Goal: Information Seeking & Learning: Learn about a topic

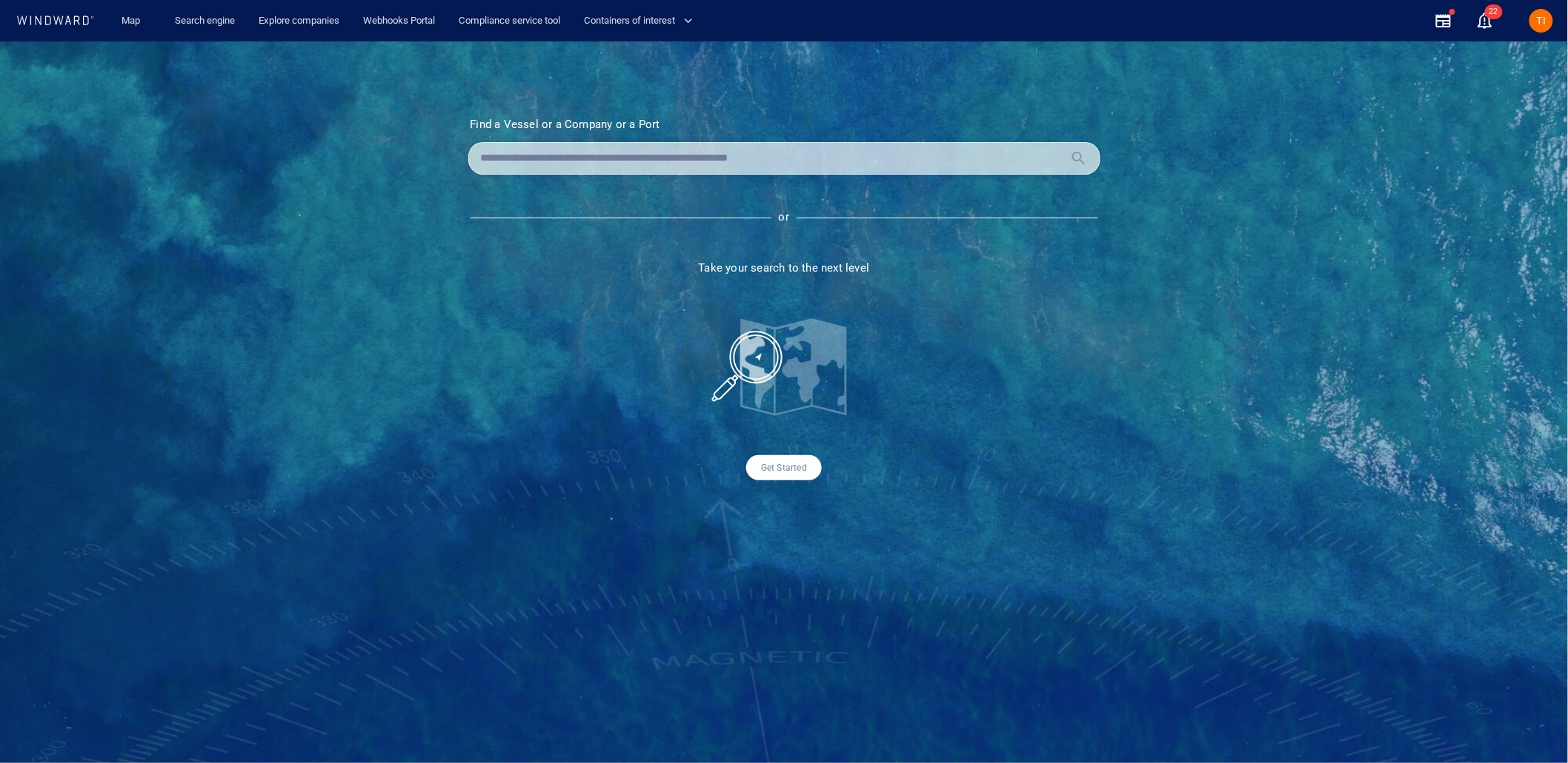
click at [700, 166] on input "text" at bounding box center [772, 158] width 583 height 22
paste input "**********"
type input "**********"
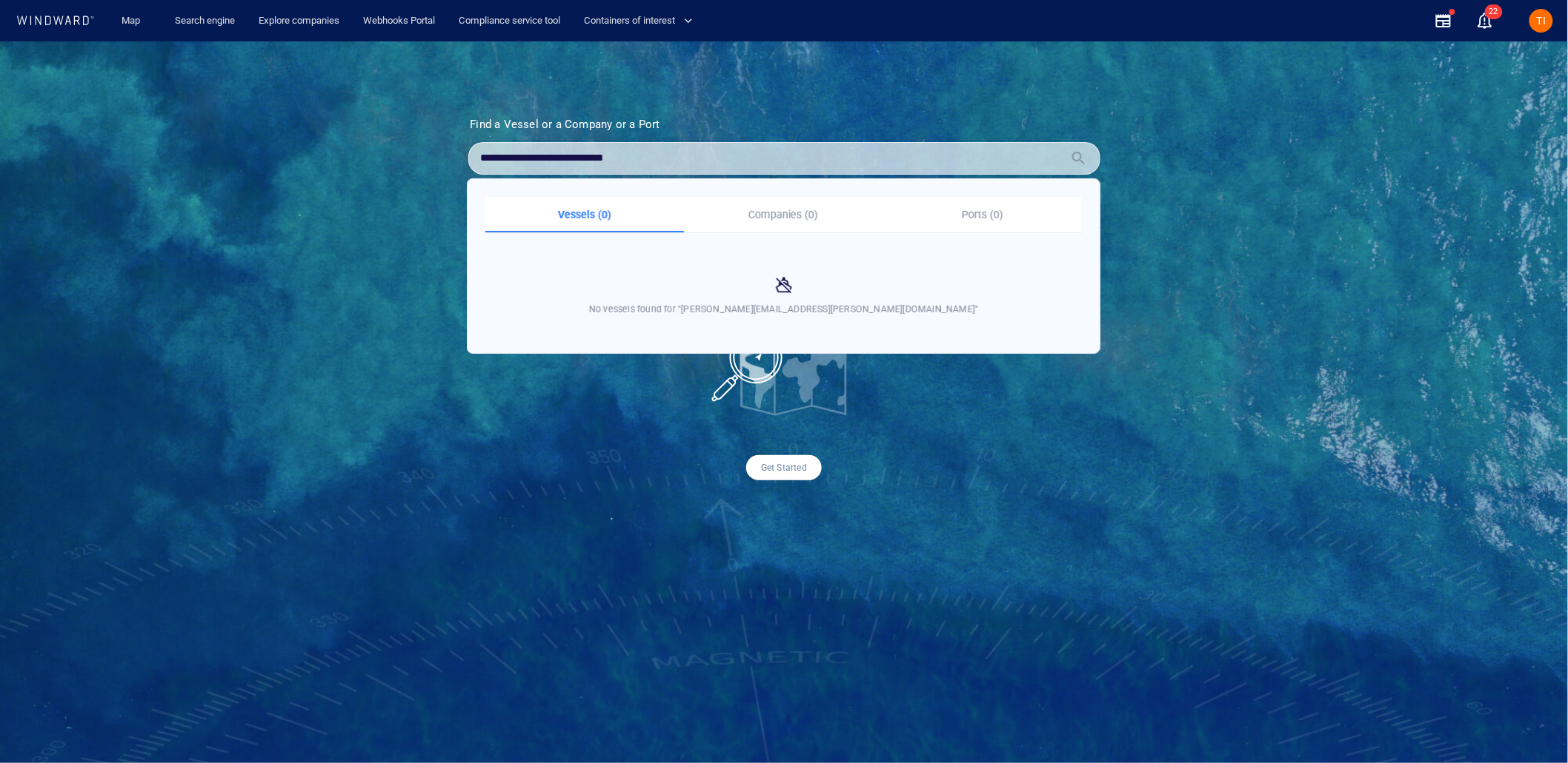
drag, startPoint x: 572, startPoint y: 148, endPoint x: 407, endPoint y: 139, distance: 165.2
click at [407, 139] on div "**********" at bounding box center [784, 402] width 1568 height 722
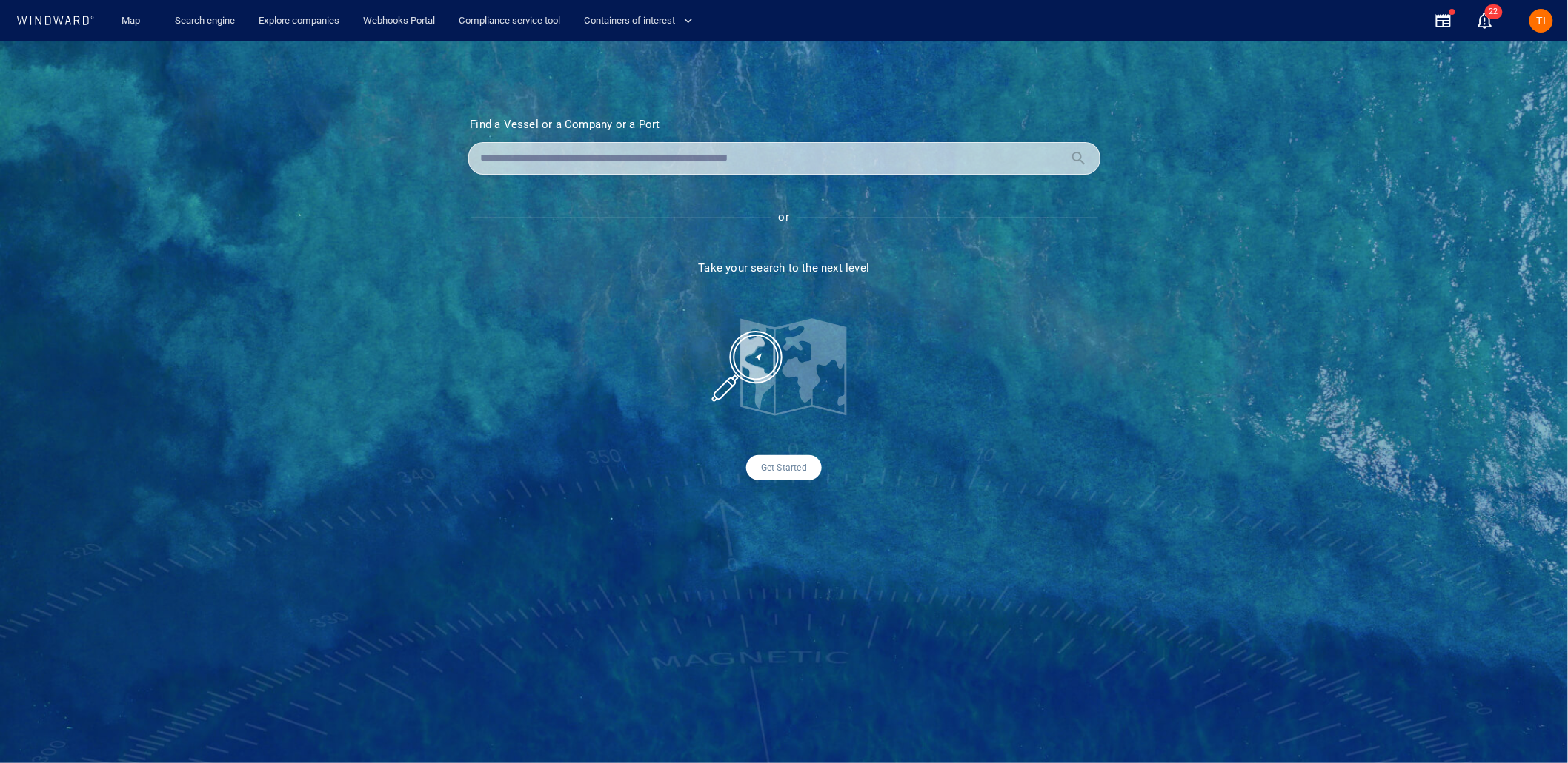
paste input "**********"
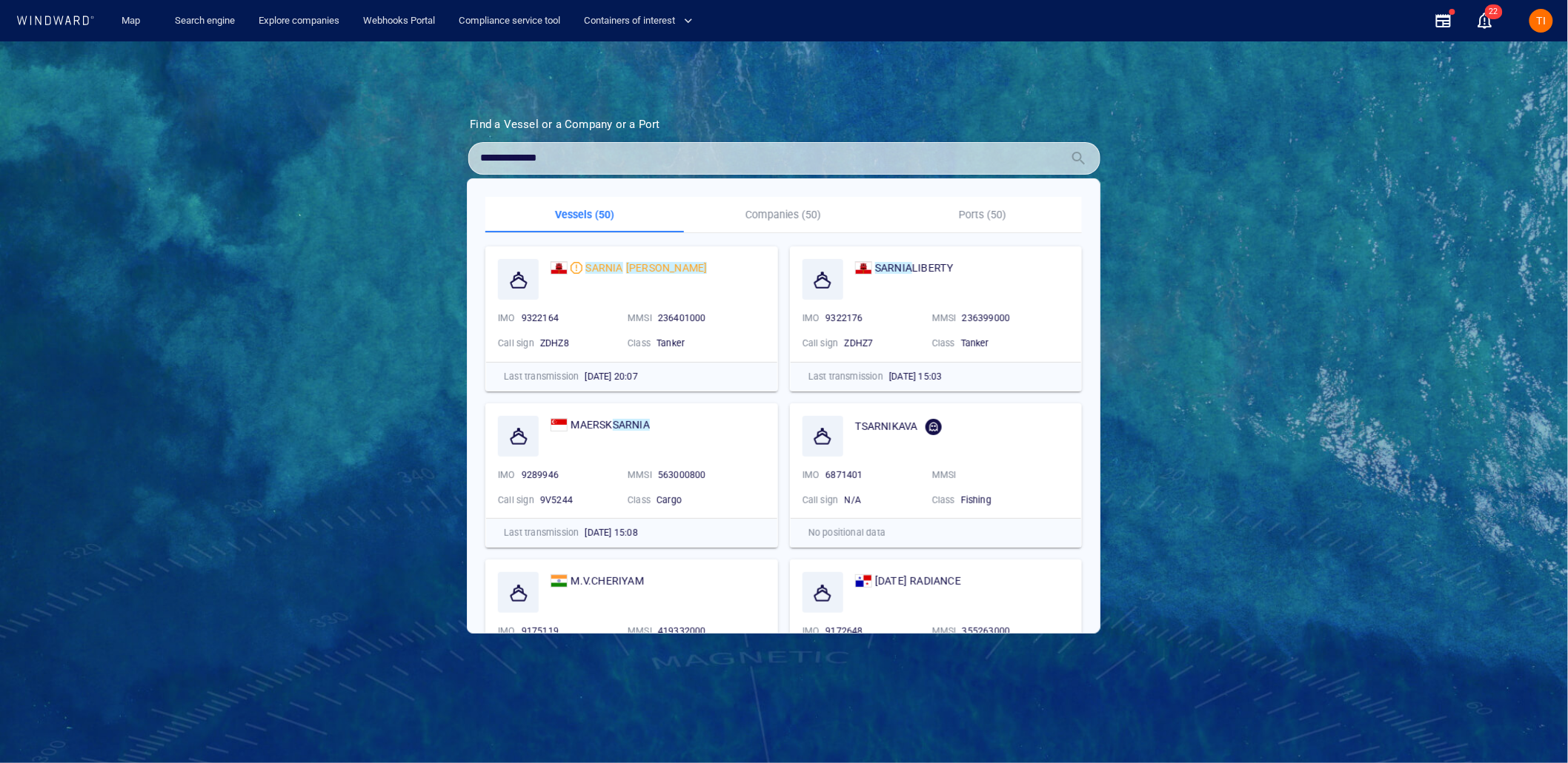
type input "**********"
click at [635, 265] on mark "CHERIE" at bounding box center [667, 268] width 81 height 12
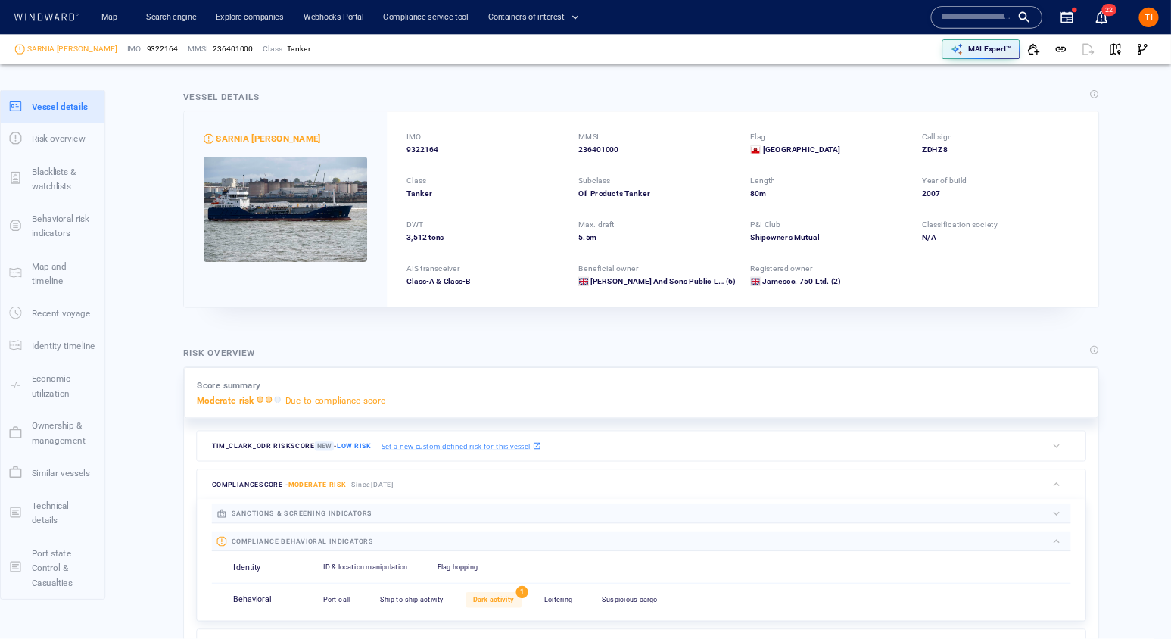
scroll to position [2, 0]
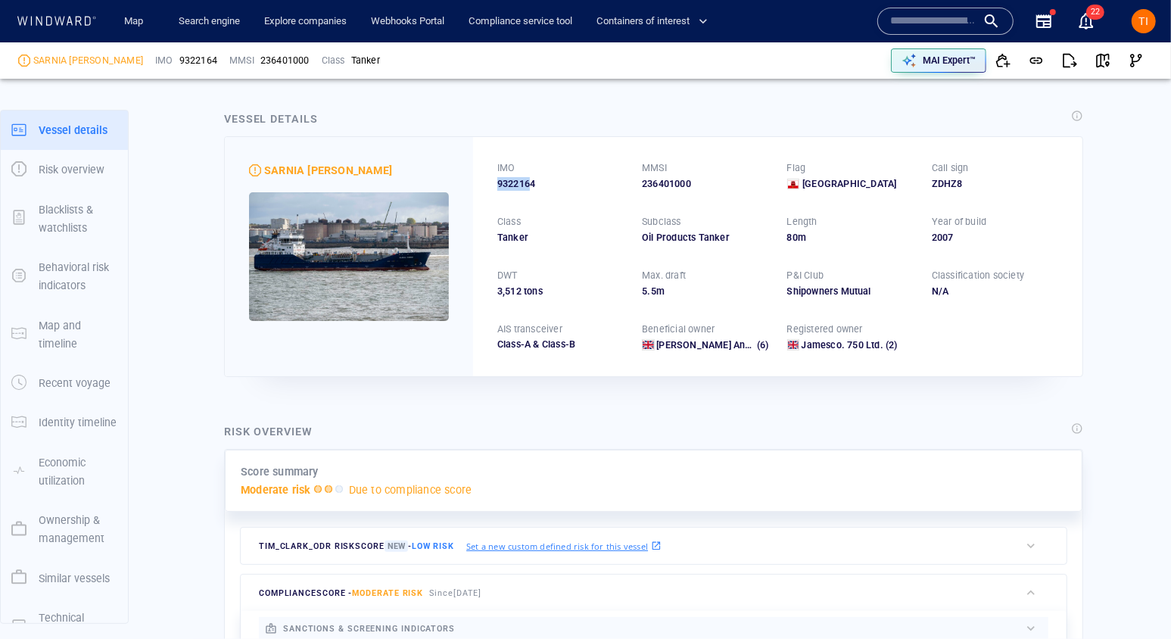
drag, startPoint x: 534, startPoint y: 188, endPoint x: 500, endPoint y: 187, distance: 34.1
click at [500, 187] on span "9322164" at bounding box center [516, 184] width 38 height 14
drag, startPoint x: 518, startPoint y: 185, endPoint x: 556, endPoint y: 185, distance: 37.1
click at [556, 185] on div "9322164" at bounding box center [560, 184] width 126 height 14
drag, startPoint x: 540, startPoint y: 185, endPoint x: 471, endPoint y: 167, distance: 71.0
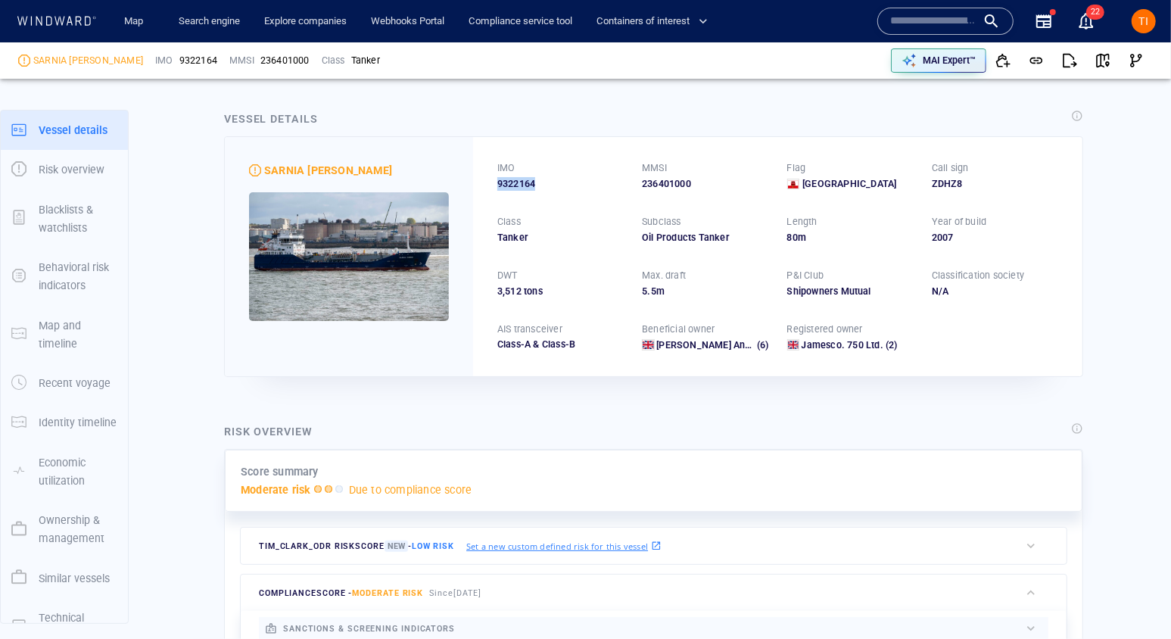
click at [496, 188] on div "IMO 9322164 MMSI 236401000 Flag Gibraltar Call sign ZDHZ8 Class Tanker Subclass…" at bounding box center [777, 256] width 609 height 238
copy span "9322164"
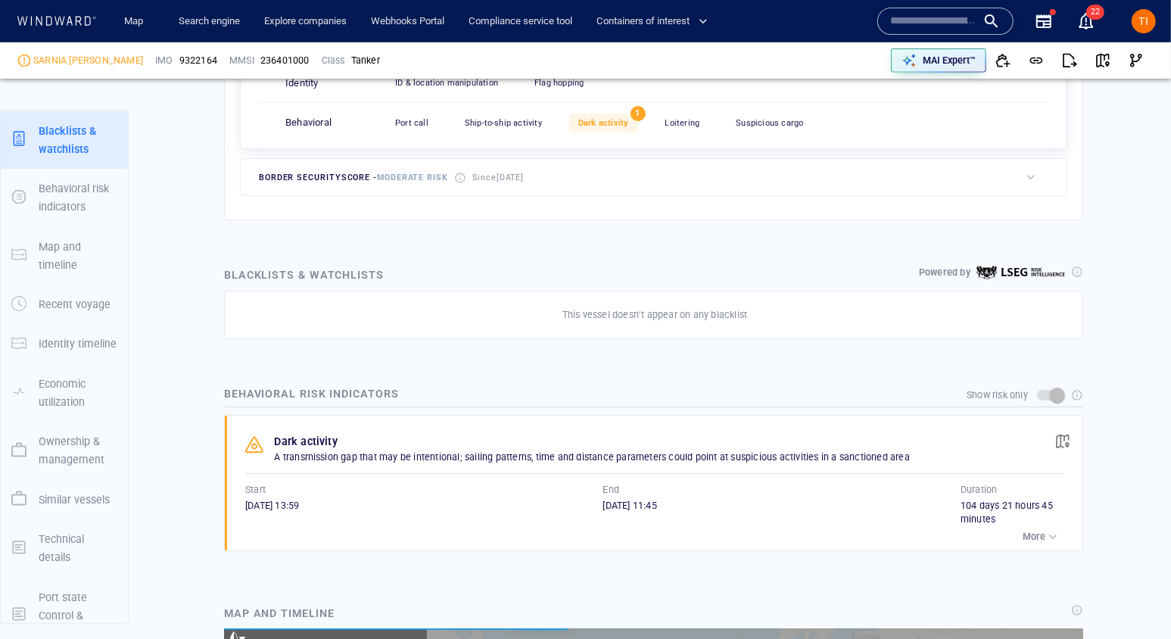
scroll to position [341579, 0]
click at [1041, 530] on p "More" at bounding box center [1034, 537] width 23 height 14
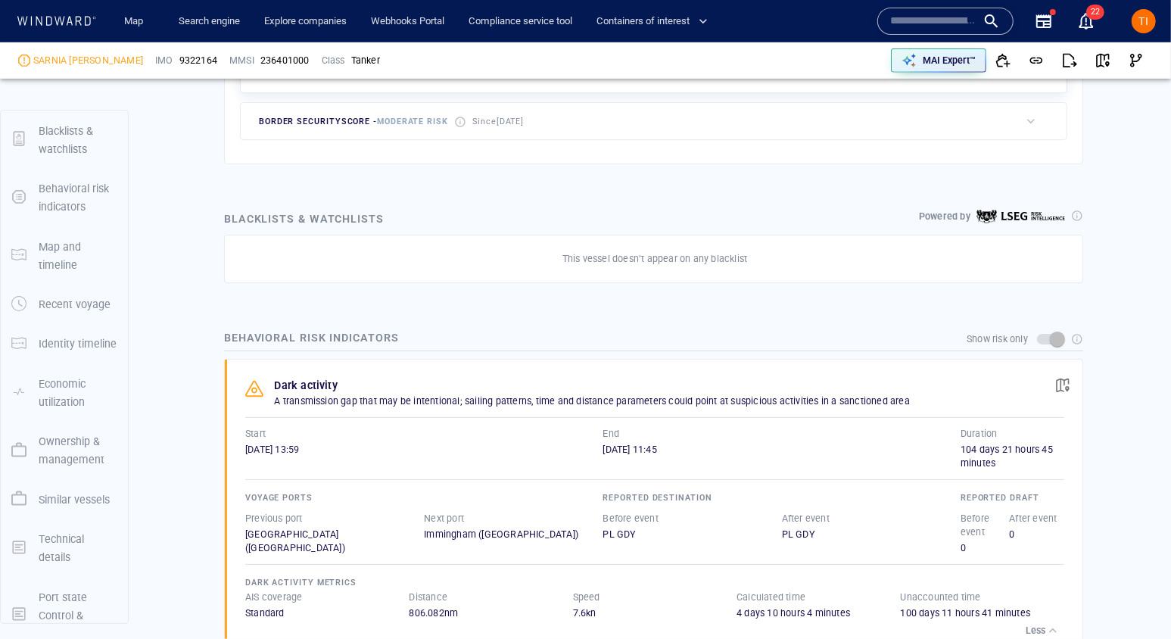
scroll to position [109, 0]
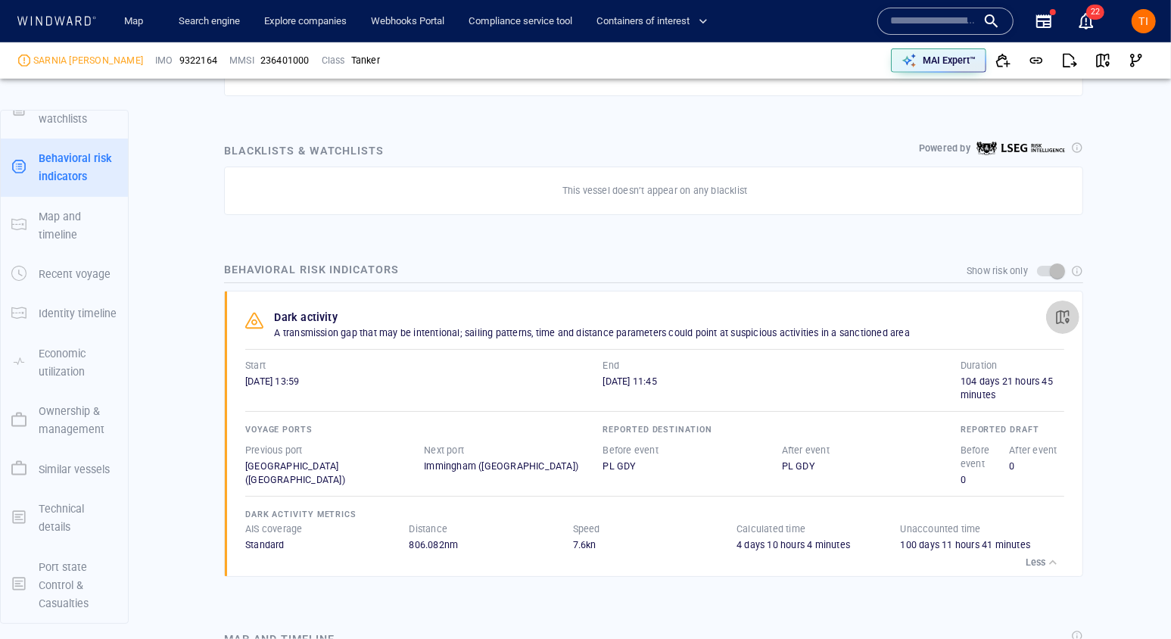
drag, startPoint x: 1066, startPoint y: 318, endPoint x: 1054, endPoint y: 313, distance: 12.5
click at [1065, 318] on span "button" at bounding box center [1062, 317] width 15 height 15
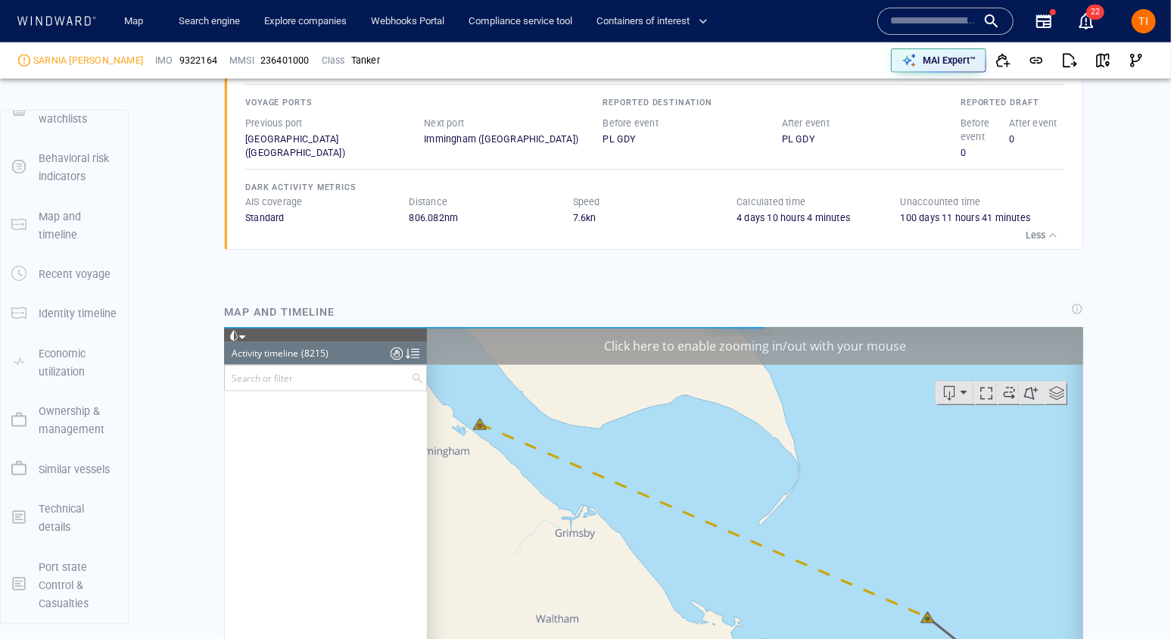
scroll to position [1112, 0]
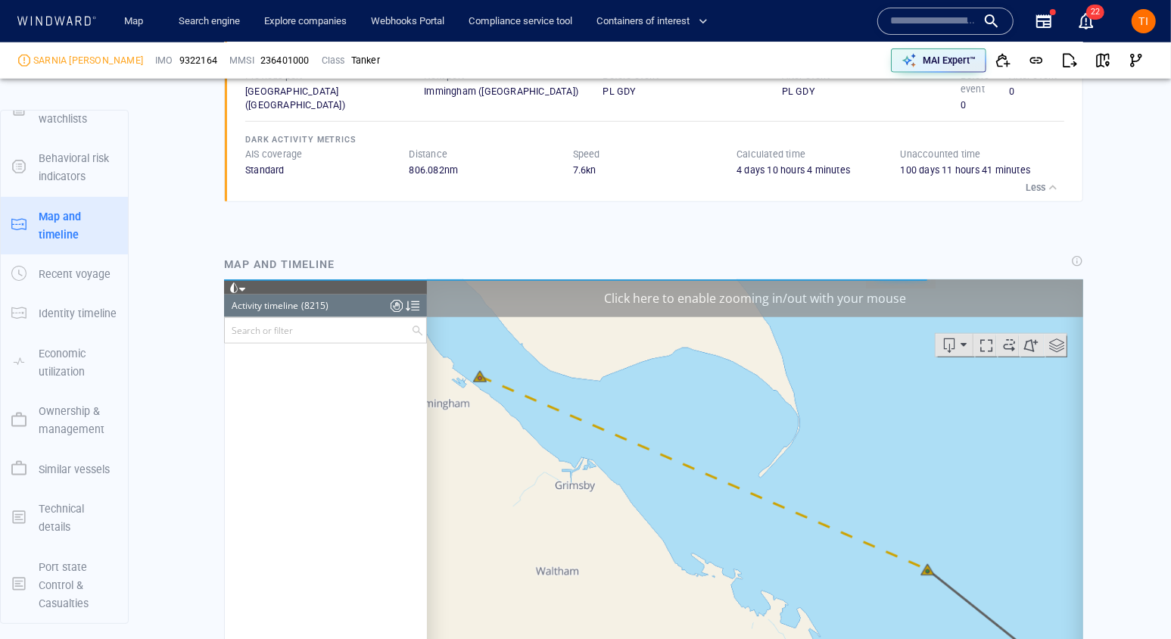
drag, startPoint x: 726, startPoint y: 311, endPoint x: 718, endPoint y: 305, distance: 10.3
click at [724, 310] on div "Click here to enable zooming in/out with your mouse" at bounding box center [754, 298] width 656 height 38
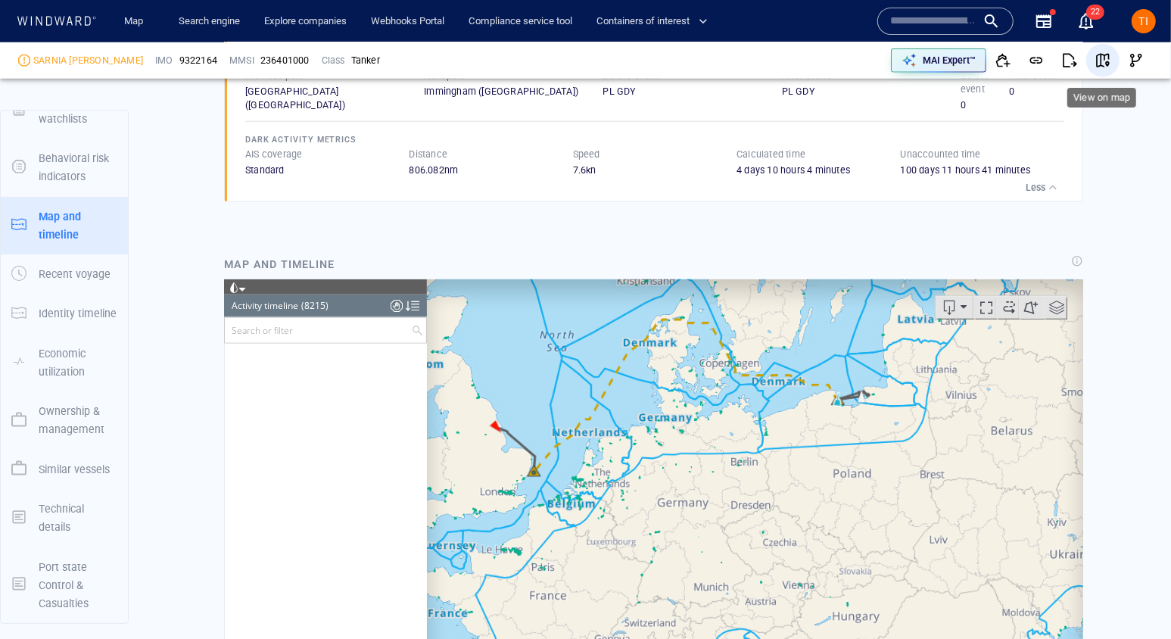
click at [1099, 63] on span "button" at bounding box center [1102, 60] width 15 height 15
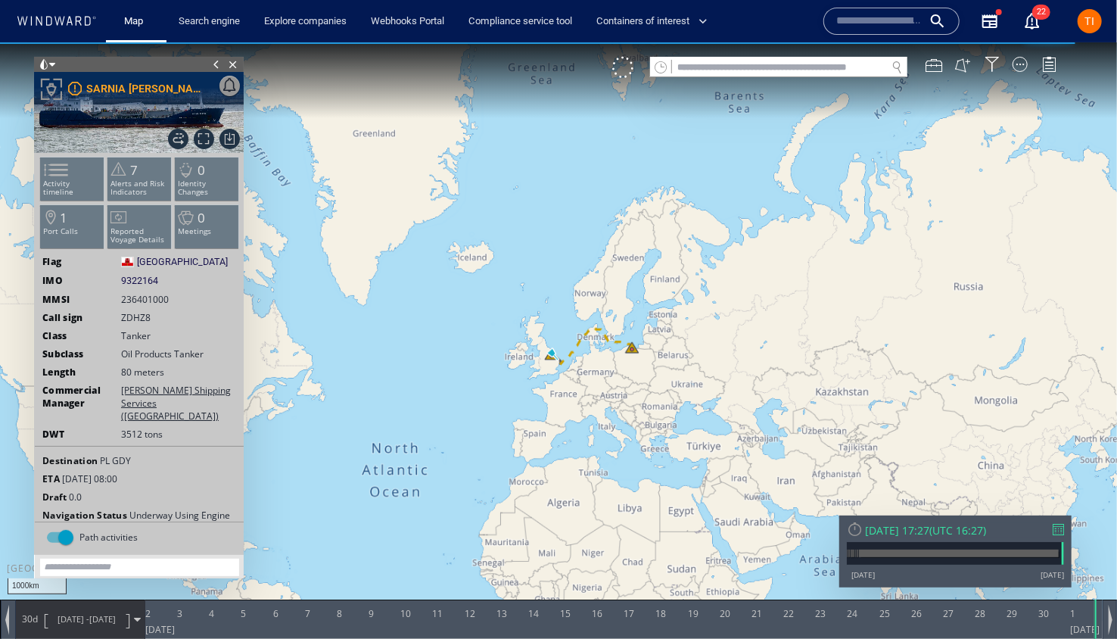
drag, startPoint x: 632, startPoint y: 160, endPoint x: 634, endPoint y: 171, distance: 10.8
click at [634, 171] on canvas "Map" at bounding box center [558, 332] width 1117 height 581
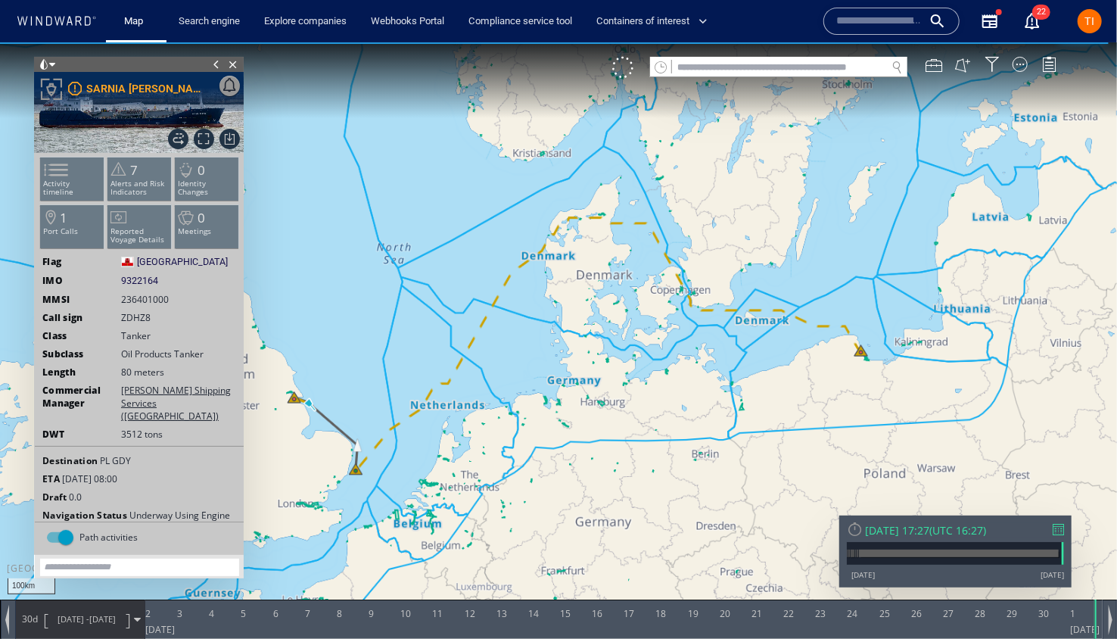
drag, startPoint x: 530, startPoint y: 310, endPoint x: 612, endPoint y: 296, distance: 83.7
click at [612, 296] on canvas "Map" at bounding box center [558, 332] width 1117 height 581
click at [185, 136] on span "Show Historical Path" at bounding box center [178, 138] width 20 height 20
click at [668, 203] on canvas "Map" at bounding box center [558, 332] width 1117 height 581
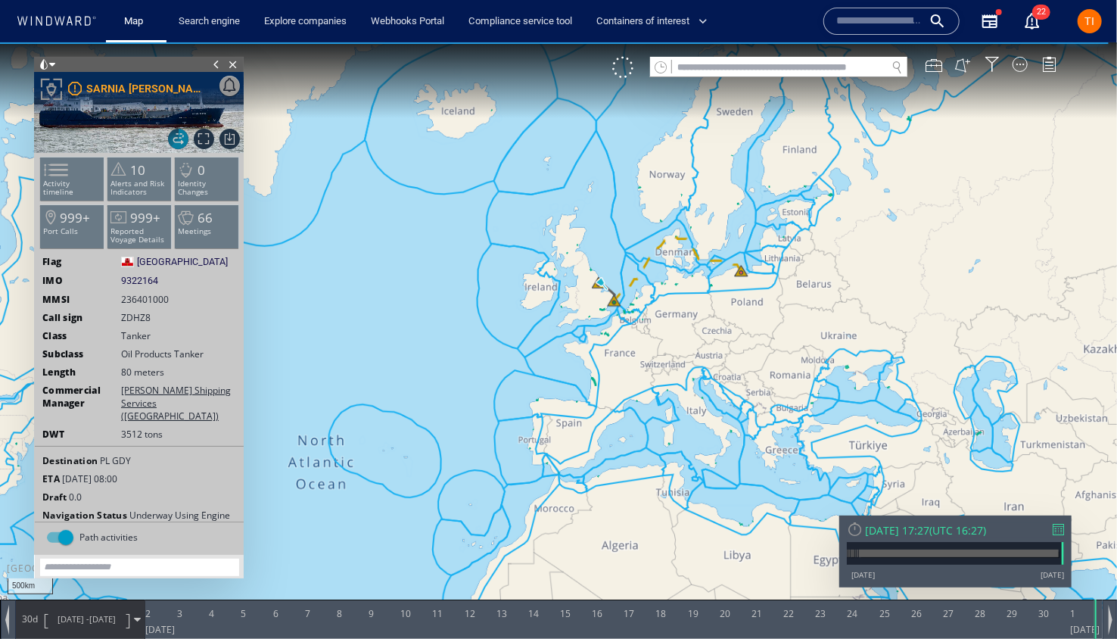
drag, startPoint x: 691, startPoint y: 385, endPoint x: 651, endPoint y: 254, distance: 136.2
click at [651, 254] on canvas "Map" at bounding box center [558, 332] width 1117 height 581
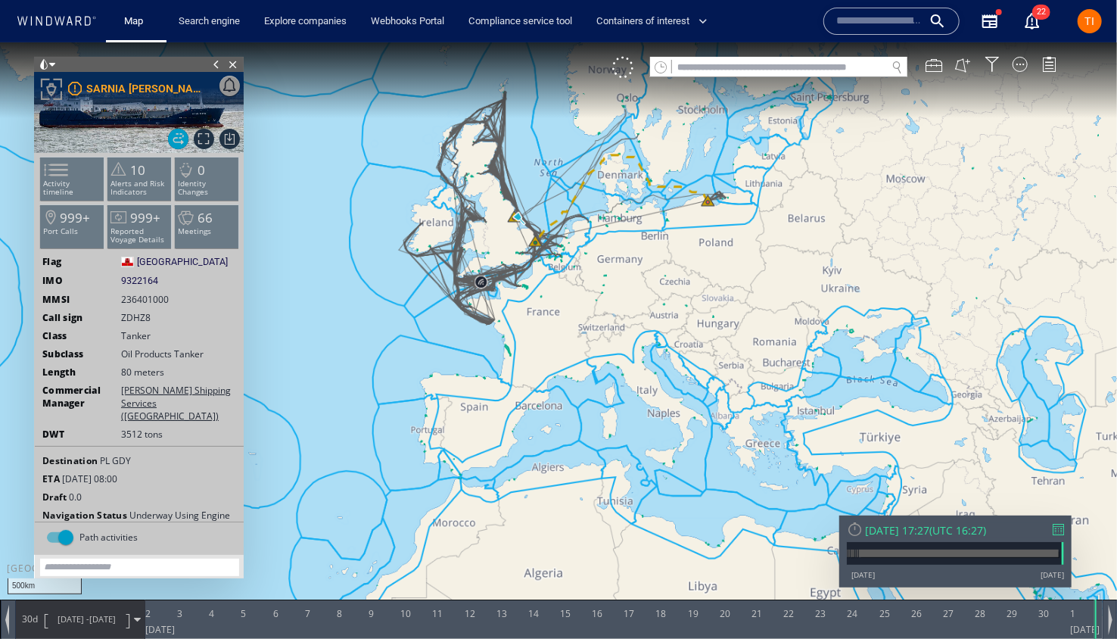
drag, startPoint x: 602, startPoint y: 176, endPoint x: 584, endPoint y: 363, distance: 188.5
click at [584, 363] on canvas "Map" at bounding box center [558, 332] width 1117 height 581
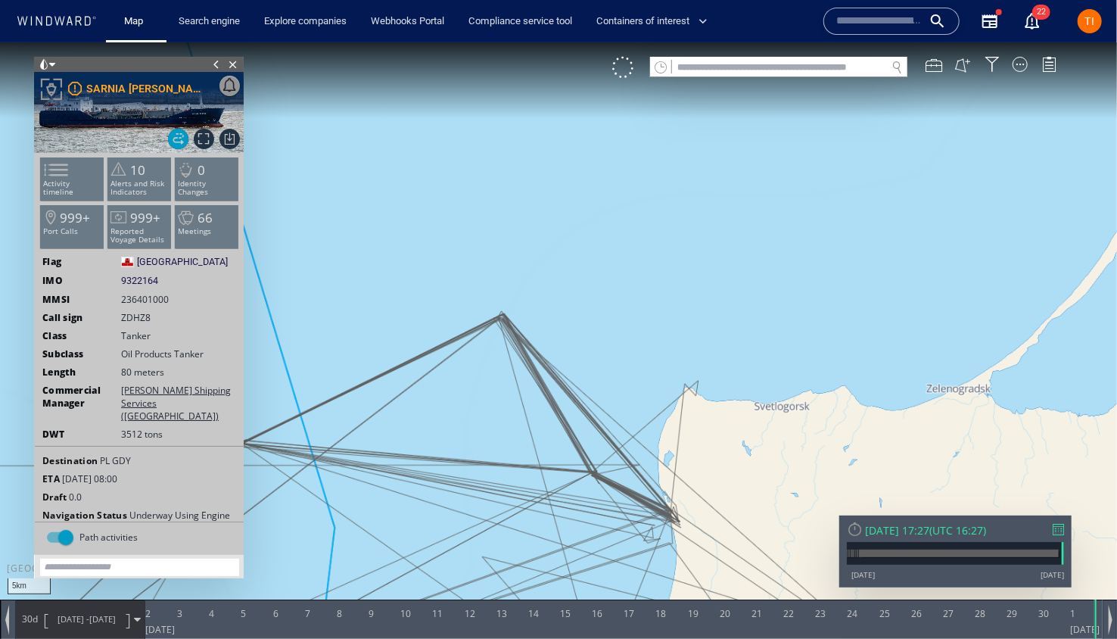
drag, startPoint x: 686, startPoint y: 406, endPoint x: 799, endPoint y: 189, distance: 243.7
click at [799, 189] on canvas "Map" at bounding box center [558, 332] width 1117 height 581
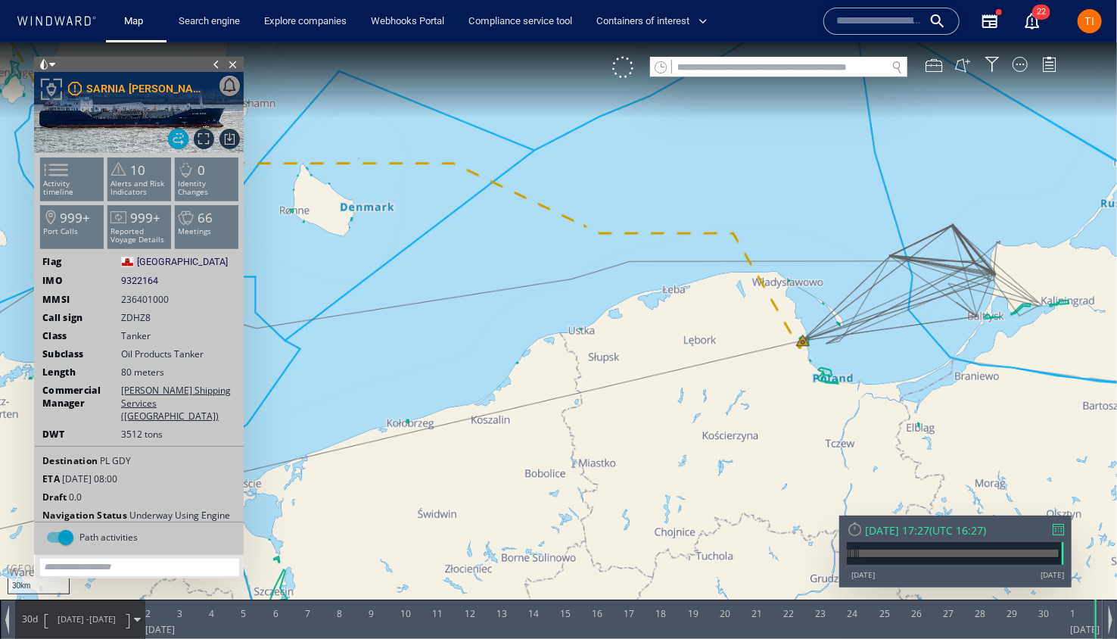
drag, startPoint x: 449, startPoint y: 249, endPoint x: 741, endPoint y: 288, distance: 294.8
click at [743, 289] on canvas "Map" at bounding box center [558, 332] width 1117 height 581
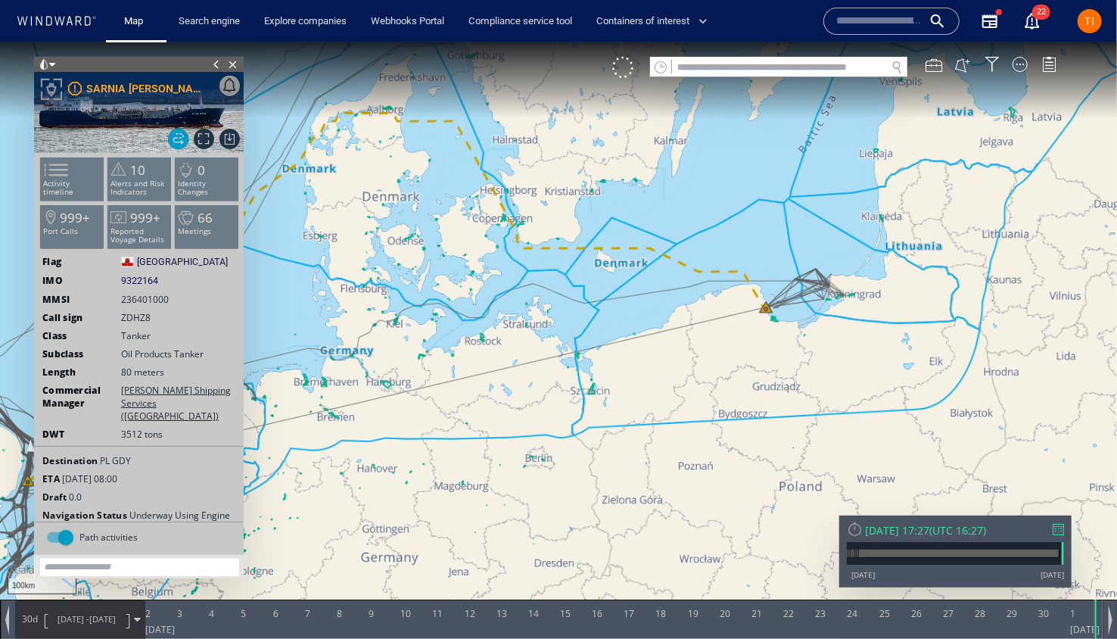
drag, startPoint x: 561, startPoint y: 291, endPoint x: 833, endPoint y: 322, distance: 273.4
click at [833, 322] on canvas "Map" at bounding box center [558, 332] width 1117 height 581
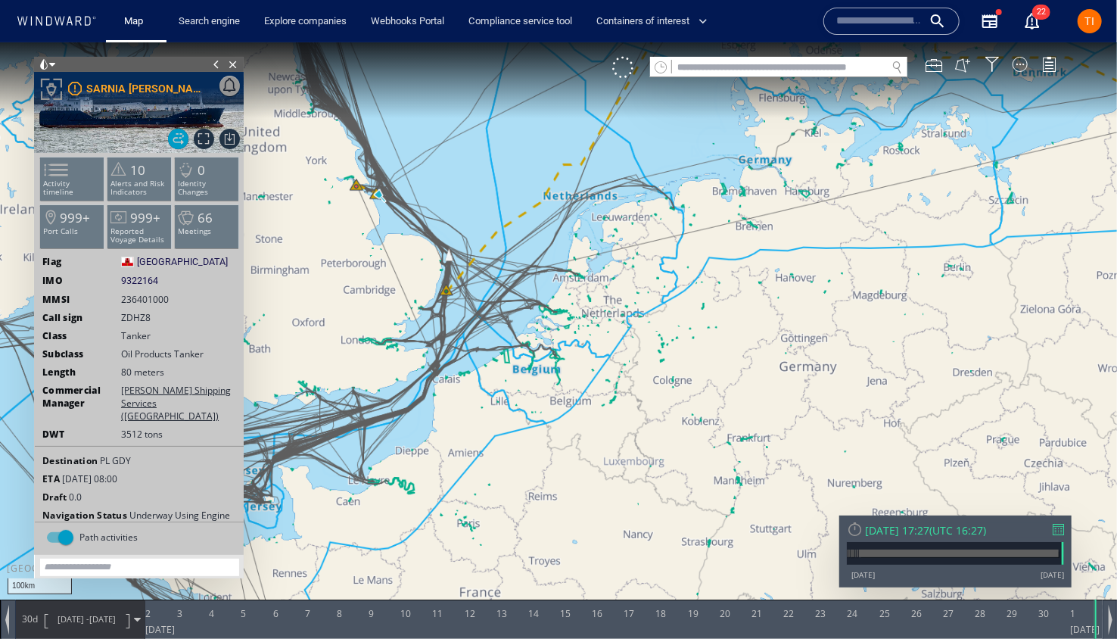
drag, startPoint x: 630, startPoint y: 433, endPoint x: 781, endPoint y: 210, distance: 269.3
click at [781, 210] on canvas "Map" at bounding box center [558, 332] width 1117 height 581
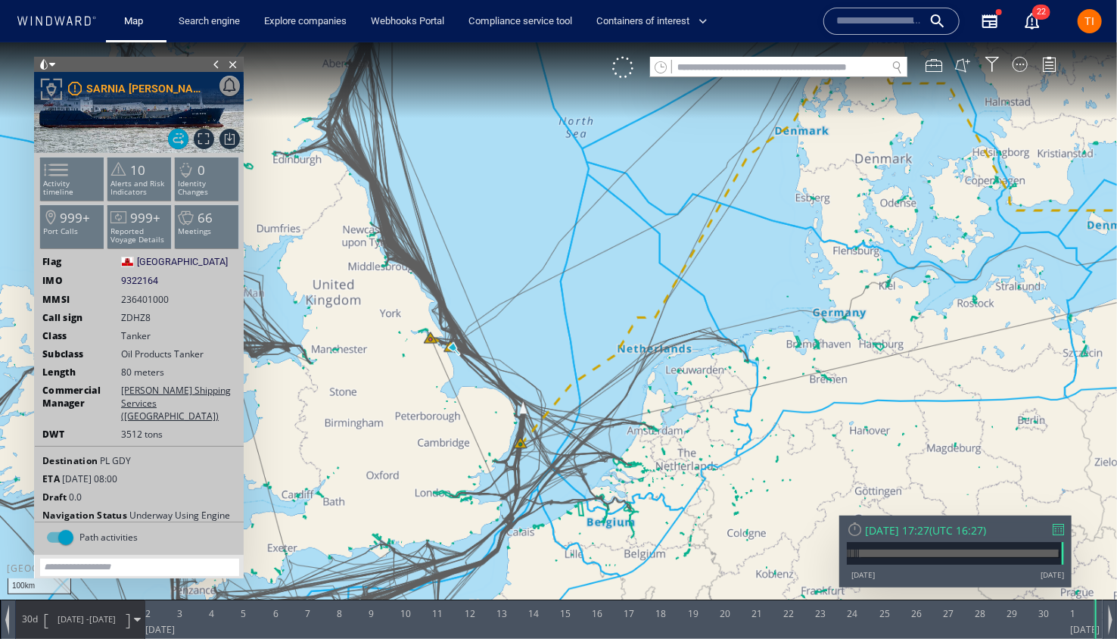
drag, startPoint x: 563, startPoint y: 307, endPoint x: 710, endPoint y: 312, distance: 146.9
click at [708, 296] on canvas "Map" at bounding box center [558, 332] width 1117 height 581
